Goal: Navigation & Orientation: Understand site structure

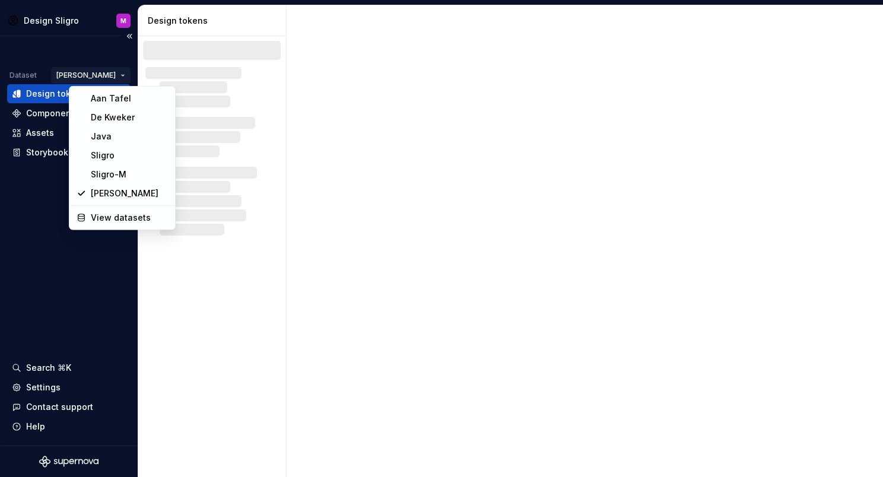
click at [121, 76] on html "Design Sligro M Dataset [PERSON_NAME] Design tokens Components Assets Storybook…" at bounding box center [441, 238] width 883 height 477
click at [112, 157] on div "Sligro" at bounding box center [129, 156] width 77 height 12
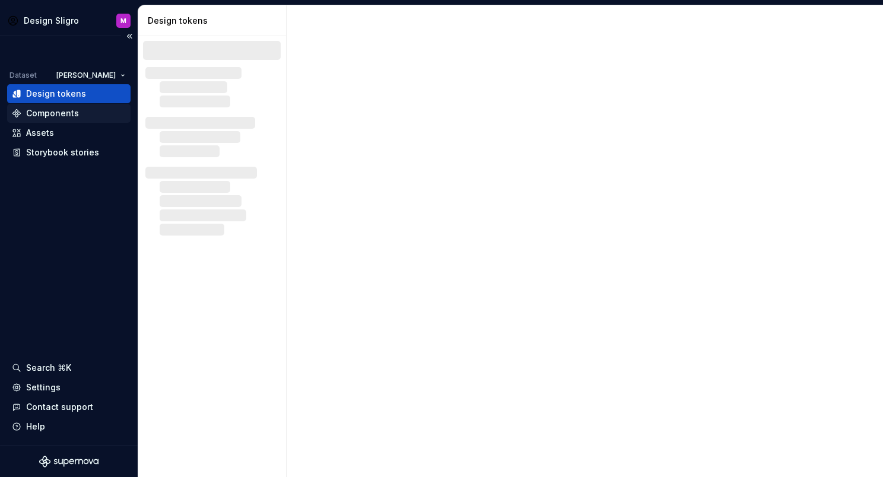
click at [56, 116] on div "Components" at bounding box center [52, 113] width 53 height 12
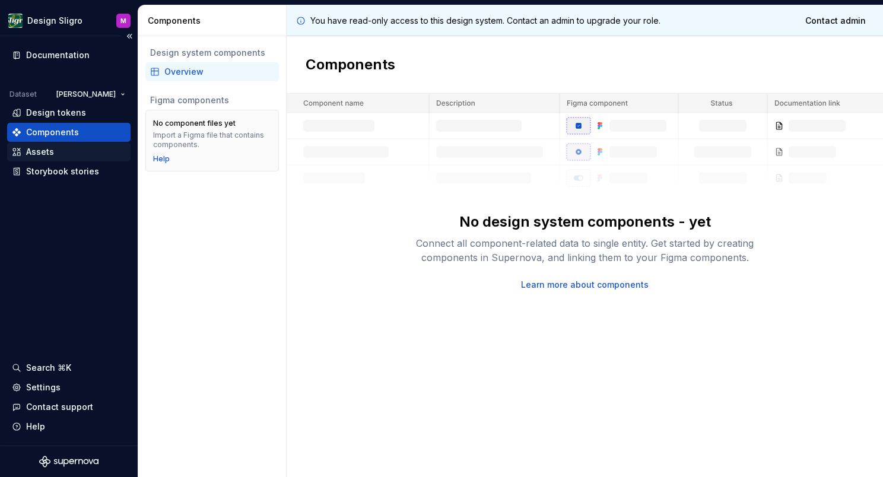
click at [37, 154] on div "Assets" at bounding box center [40, 152] width 28 height 12
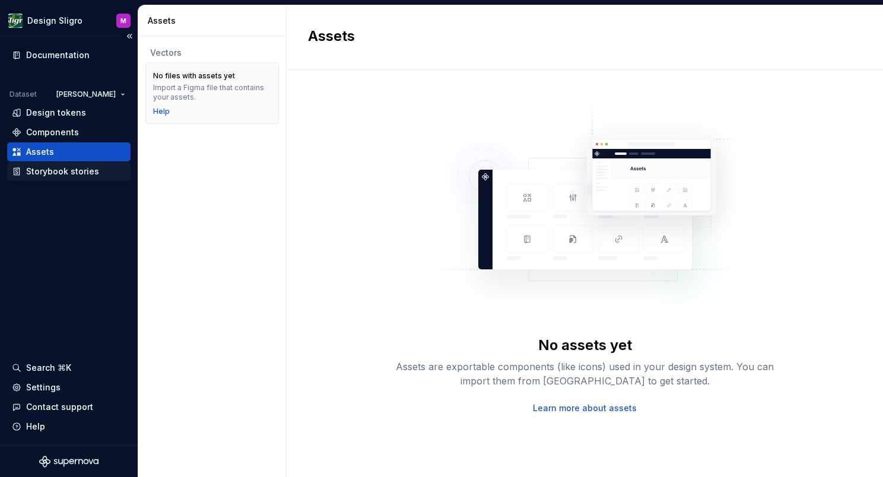
click at [69, 173] on div "Storybook stories" at bounding box center [62, 172] width 73 height 12
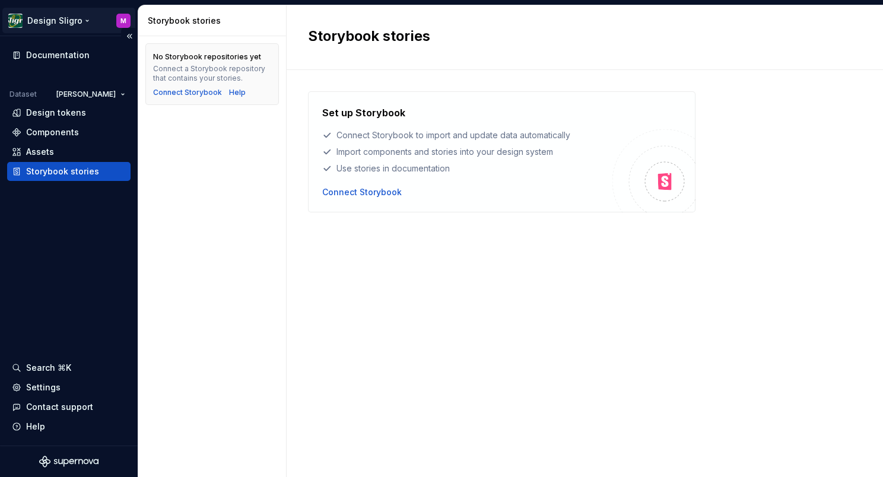
click at [42, 19] on html "Design Sligro M Documentation Dataset van Hoeckel Design tokens Components Asse…" at bounding box center [441, 238] width 883 height 477
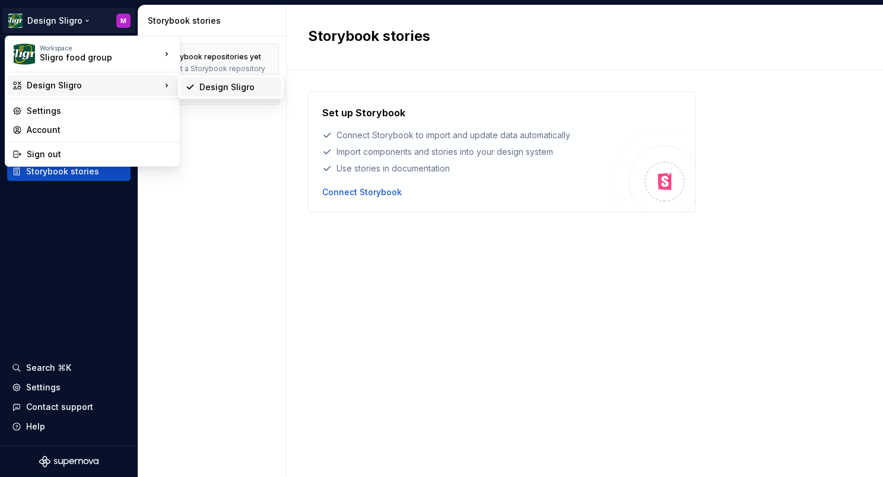
click at [235, 83] on div "Design Sligro" at bounding box center [237, 87] width 77 height 12
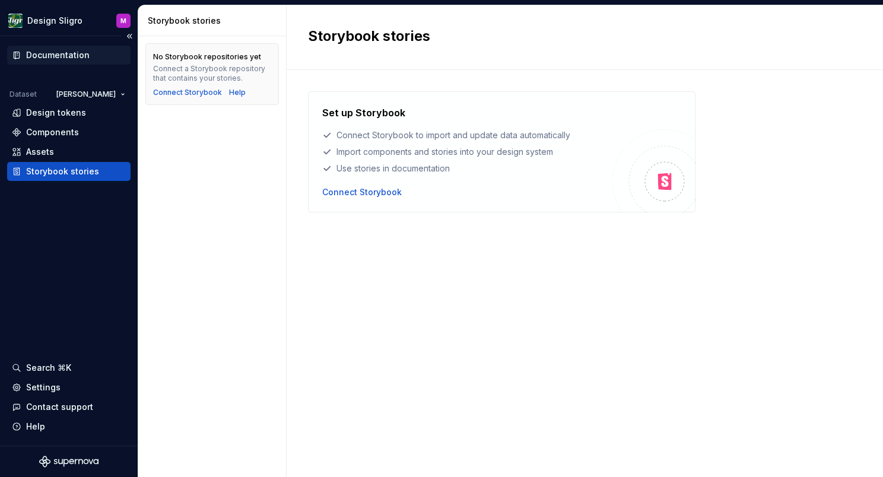
click at [59, 56] on div "Documentation" at bounding box center [58, 55] width 64 height 12
